Goal: Task Accomplishment & Management: Complete application form

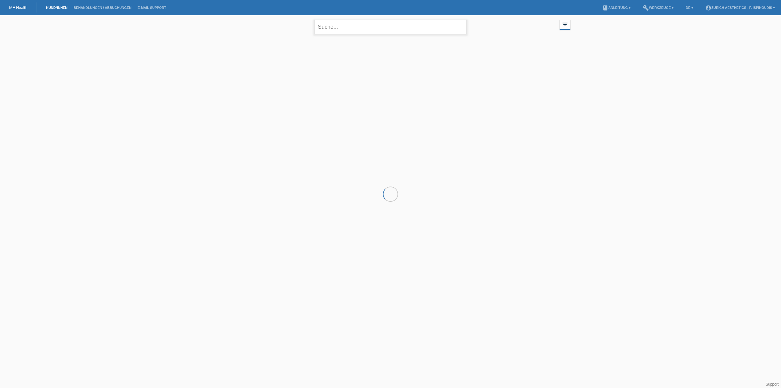
click at [330, 31] on input "text" at bounding box center [390, 27] width 153 height 14
paste input "Benyamini"
type input "Benyamini"
click at [306, 85] on span "Anzeigen" at bounding box center [301, 85] width 16 height 5
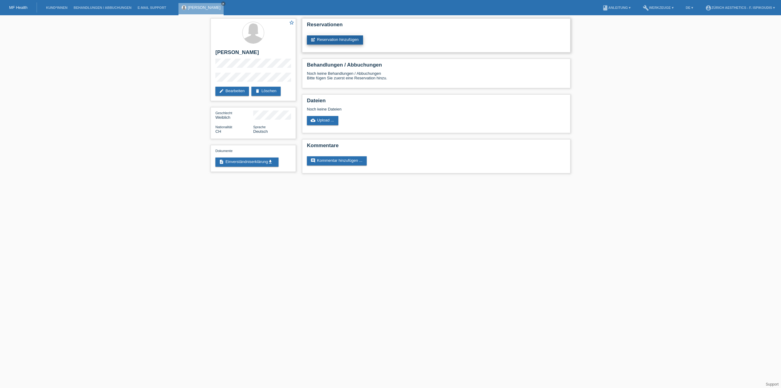
click at [332, 40] on link "post_add Reservation hinzufügen" at bounding box center [335, 39] width 56 height 9
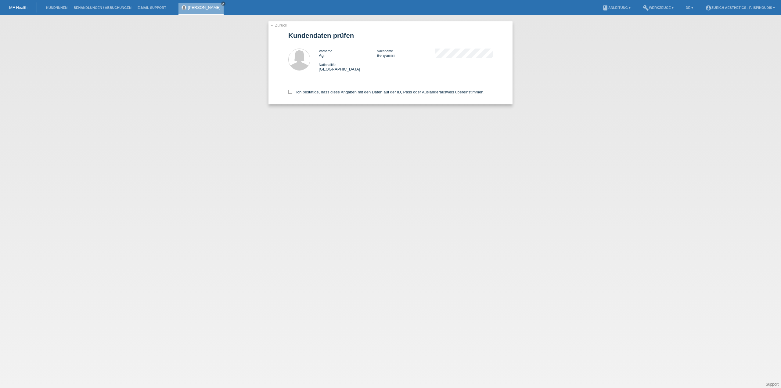
click at [320, 98] on div "Ich bestätige, dass diese Angaben mit den Daten auf der ID, Pass oder Ausländer…" at bounding box center [390, 90] width 204 height 27
click at [320, 93] on label "Ich bestätige, dass diese Angaben mit den Daten auf der ID, Pass oder Ausländer…" at bounding box center [386, 92] width 196 height 5
click at [292, 93] on input "Ich bestätige, dass diese Angaben mit den Daten auf der ID, Pass oder Ausländer…" at bounding box center [290, 92] width 4 height 4
checkbox input "true"
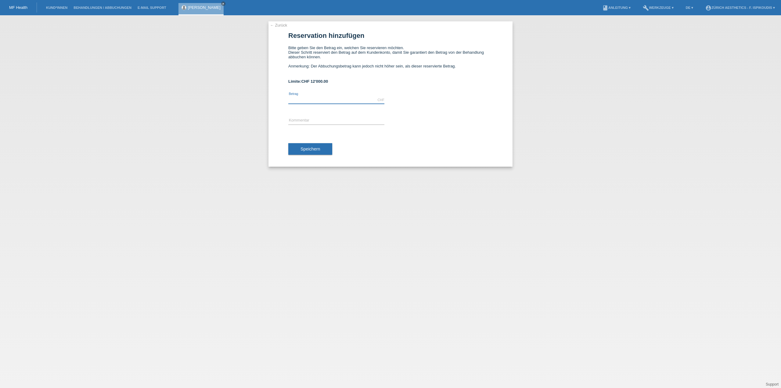
click at [320, 100] on input "text" at bounding box center [336, 100] width 96 height 8
type input "6900.00"
click at [309, 122] on input "text" at bounding box center [336, 121] width 96 height 8
type input "Behandlung Zürich Aesthetics"
click at [314, 149] on span "Speichern" at bounding box center [310, 148] width 20 height 5
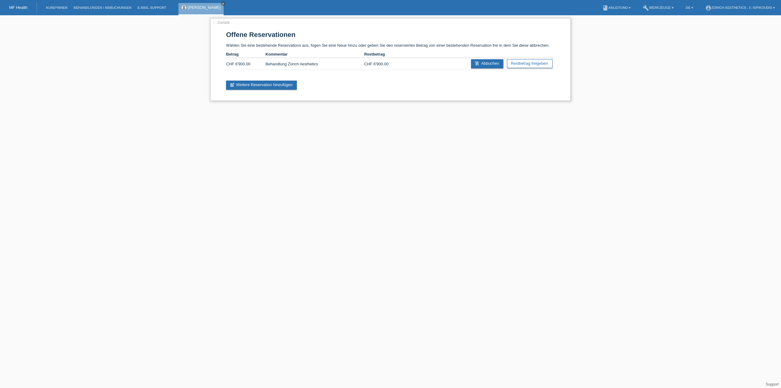
click at [224, 23] on link "← Zurück" at bounding box center [220, 22] width 17 height 5
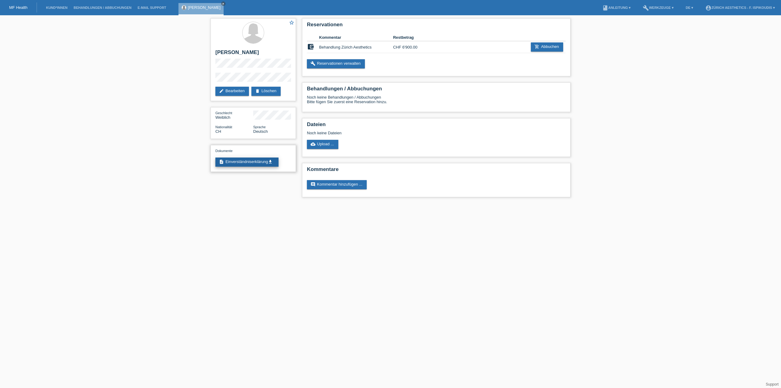
click at [242, 158] on link "description Einverständniserklärung get_app" at bounding box center [246, 161] width 63 height 9
